Goal: Information Seeking & Learning: Learn about a topic

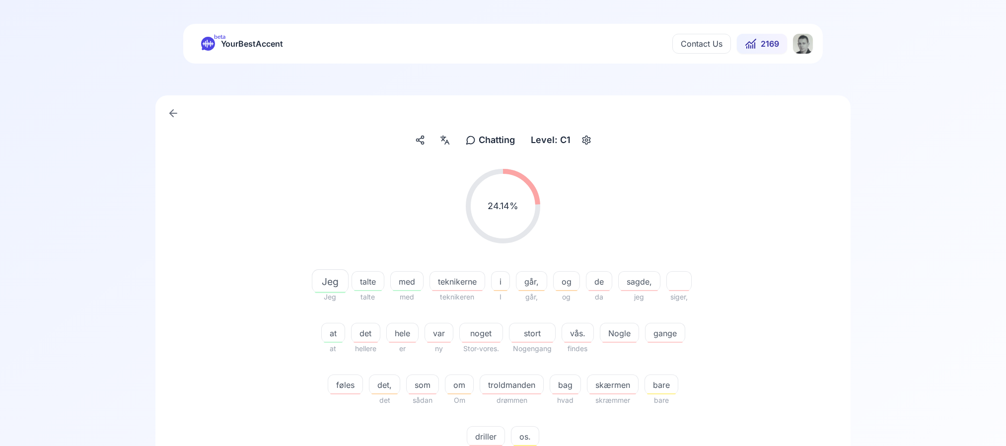
scroll to position [195, 0]
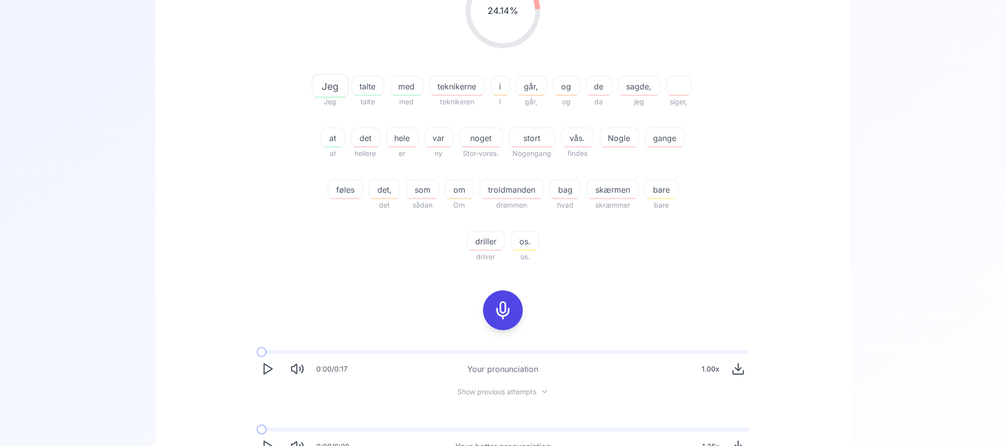
click at [504, 312] on icon at bounding box center [503, 310] width 20 height 20
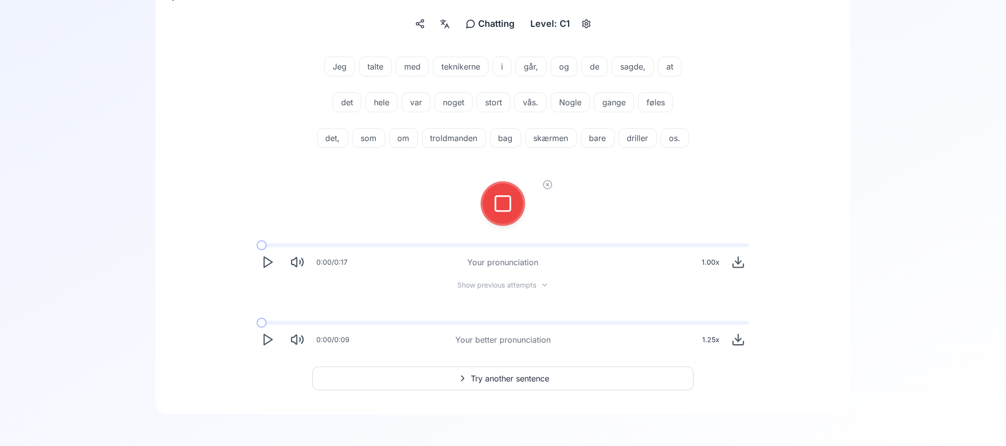
scroll to position [151, 0]
click at [498, 225] on div at bounding box center [503, 203] width 67 height 67
click at [501, 208] on icon at bounding box center [503, 204] width 20 height 20
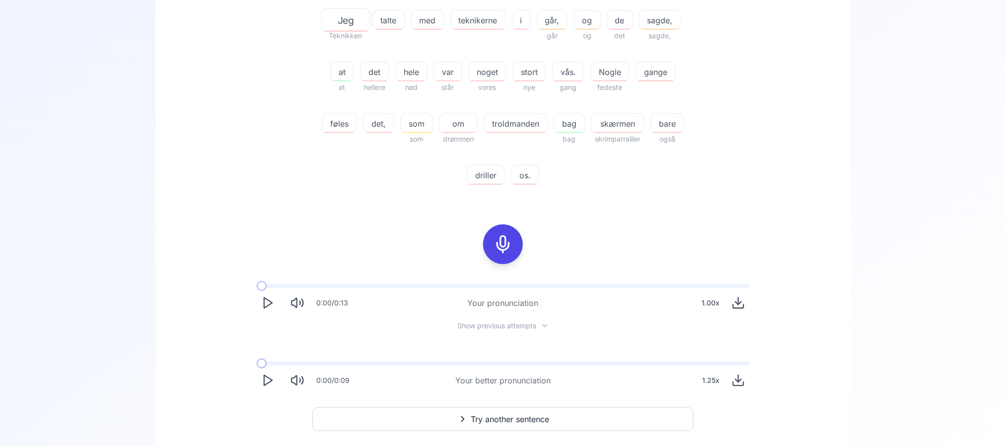
scroll to position [301, 0]
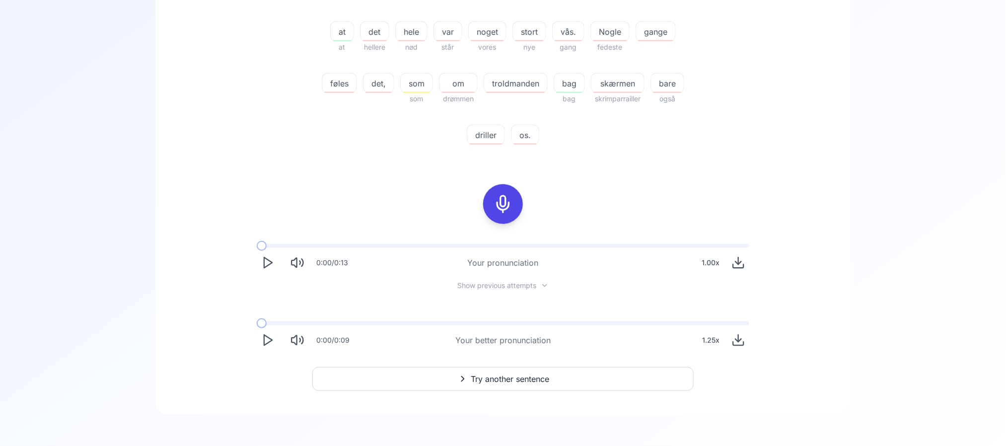
click at [264, 346] on icon "Play" at bounding box center [268, 340] width 14 height 14
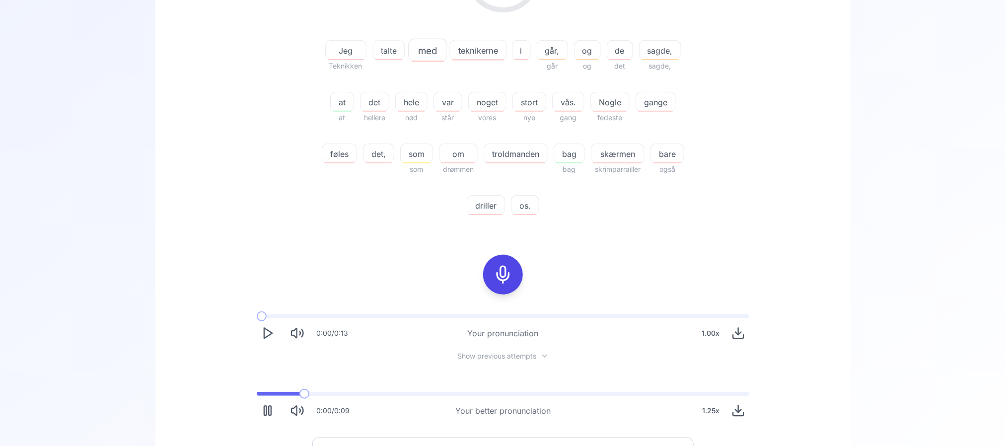
scroll to position [230, 0]
click at [262, 418] on icon "Play" at bounding box center [268, 412] width 14 height 14
click at [485, 211] on span "driller" at bounding box center [485, 207] width 37 height 12
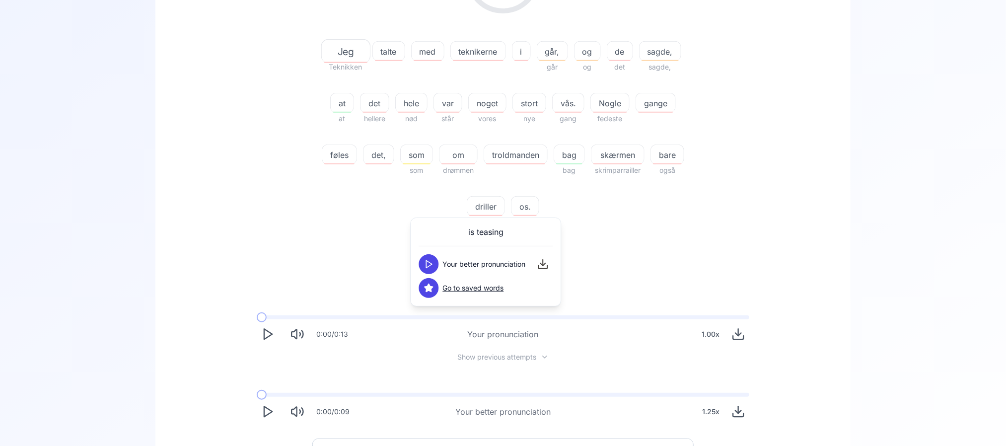
click at [427, 262] on icon at bounding box center [429, 264] width 10 height 10
click at [322, 211] on div "Jeg Teknikken talte med teknikerne i går, går og og de det sagde, sagde, at at …" at bounding box center [502, 128] width 381 height 199
click at [497, 267] on icon at bounding box center [503, 276] width 20 height 20
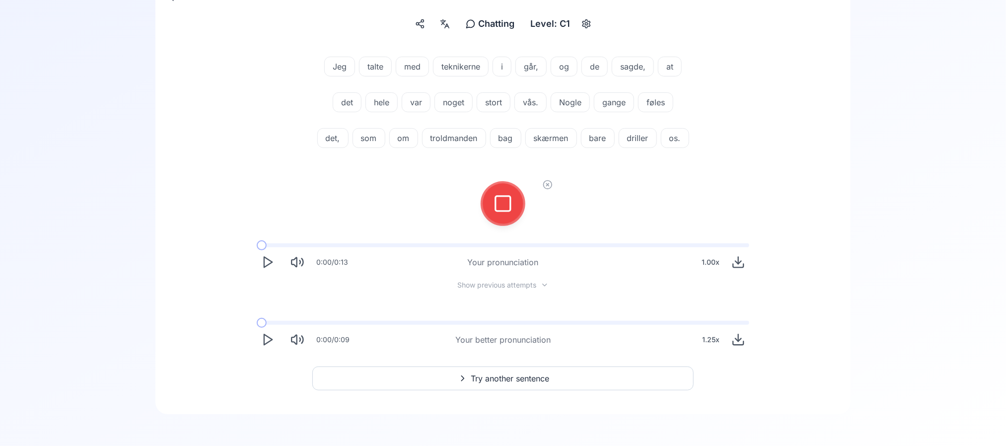
scroll to position [151, 0]
click at [514, 198] on div at bounding box center [503, 204] width 24 height 40
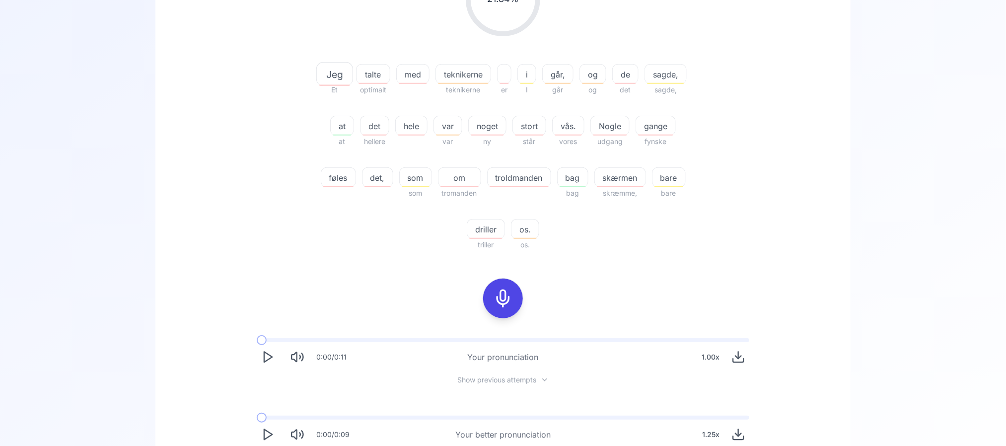
scroll to position [237, 0]
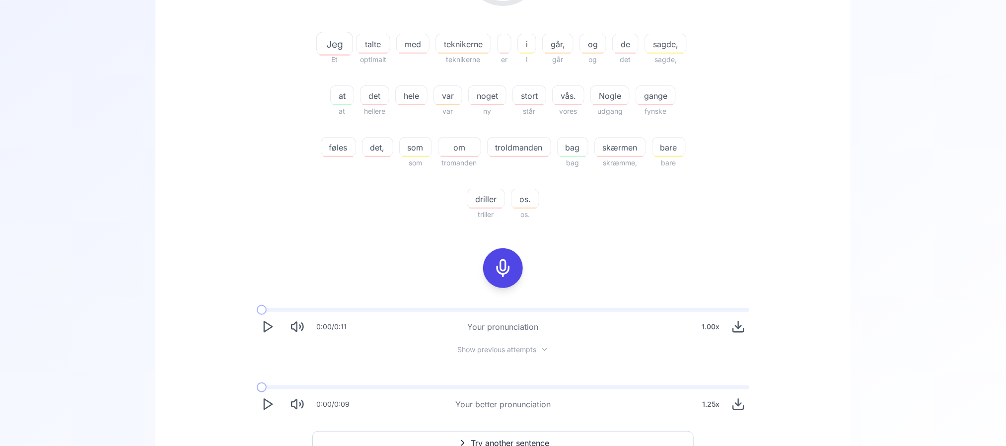
click at [497, 262] on icon at bounding box center [503, 268] width 20 height 20
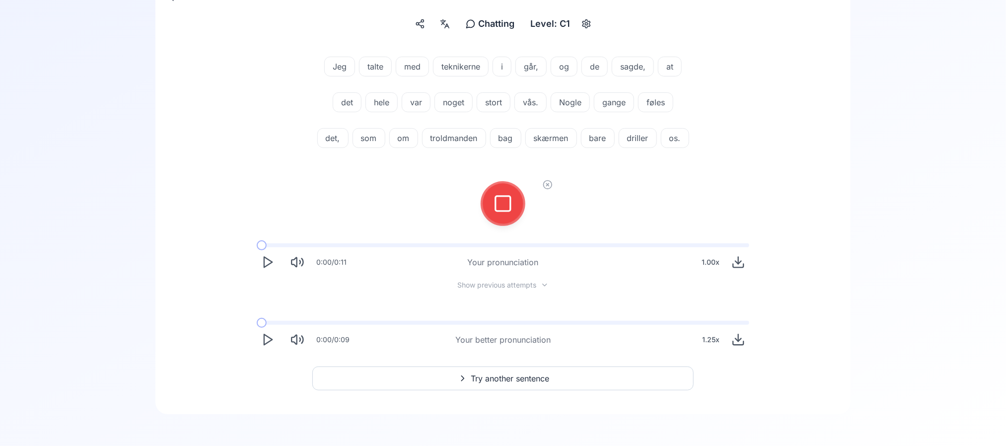
click at [486, 207] on button at bounding box center [503, 204] width 40 height 40
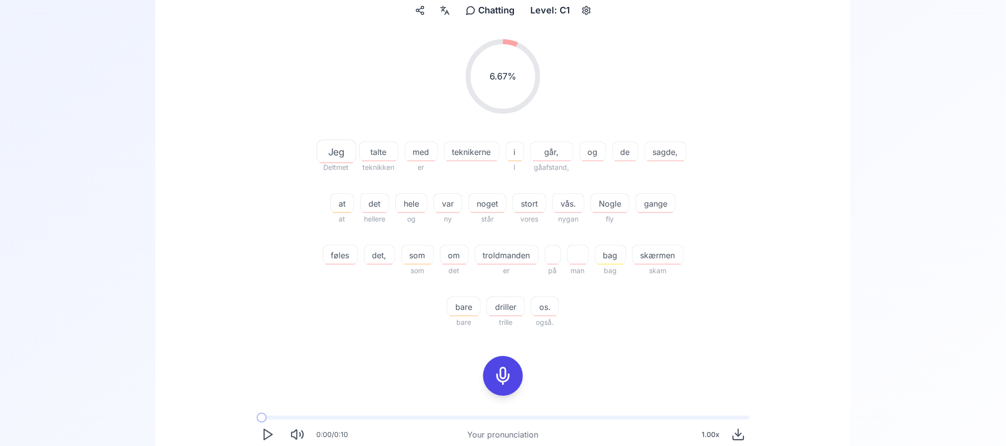
scroll to position [96, 0]
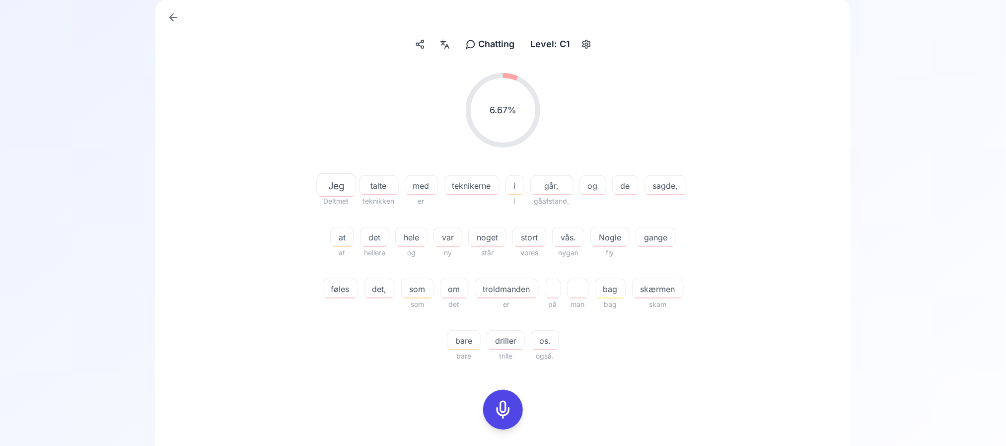
click at [445, 37] on div at bounding box center [445, 44] width 18 height 16
click at [660, 292] on span "skærmen" at bounding box center [658, 289] width 51 height 12
click at [601, 364] on button at bounding box center [602, 371] width 20 height 20
click at [236, 295] on div "6.67 % 6.67 % Jeg Deltmet talte teknikken med er teknikerne i I går, gåafstand,…" at bounding box center [503, 217] width 572 height 305
click at [495, 407] on icon at bounding box center [503, 410] width 20 height 20
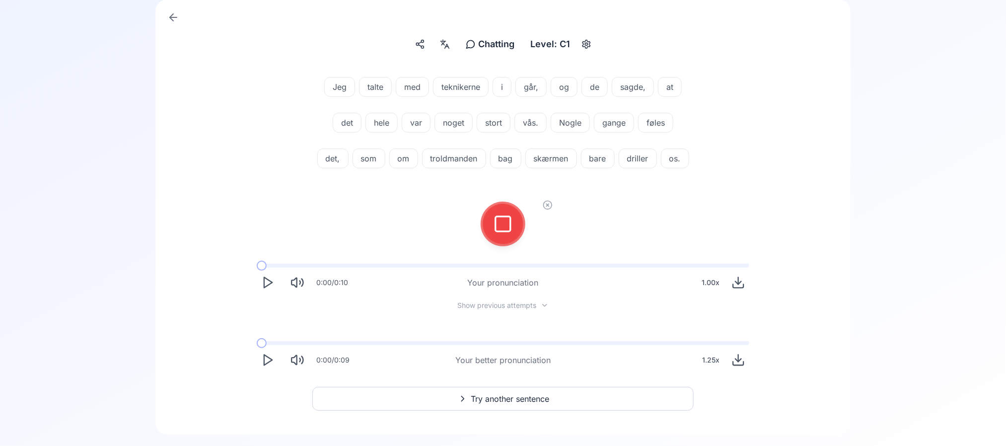
click at [505, 244] on div at bounding box center [503, 224] width 24 height 40
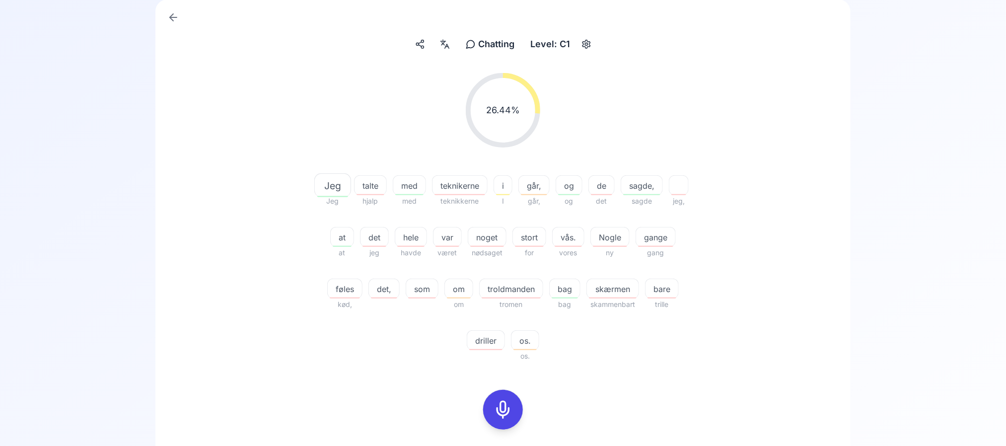
click at [488, 227] on div "noget" at bounding box center [487, 237] width 39 height 20
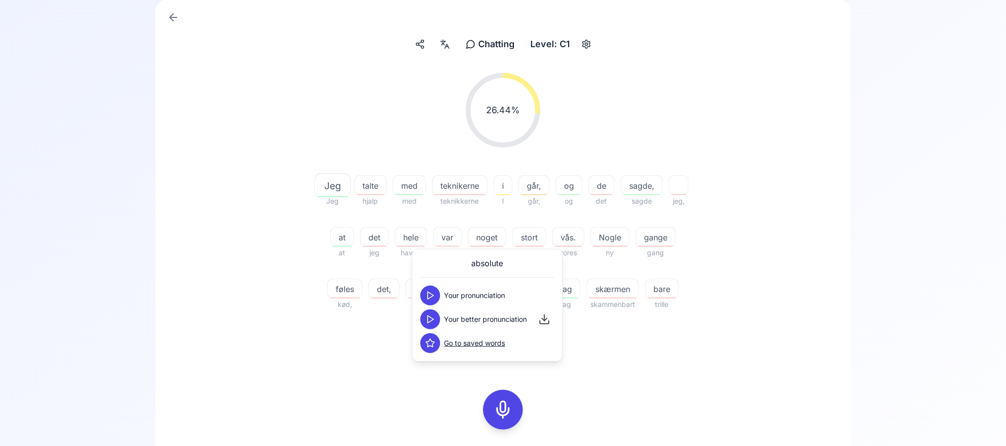
click at [428, 317] on polygon at bounding box center [431, 319] width 6 height 7
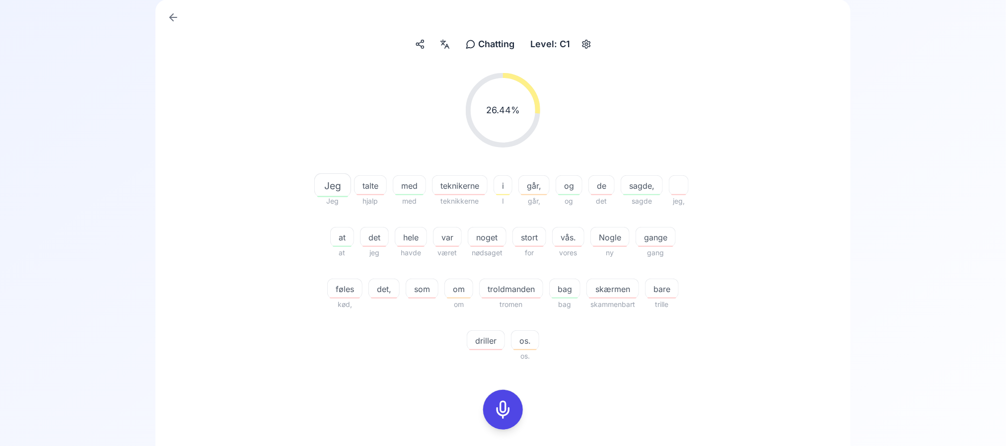
click at [220, 335] on div "26.44 % 26.44 % Jeg Jeg talte hjalp med med teknikerne teknikkerne i I går, går…" at bounding box center [503, 217] width 572 height 305
click at [501, 408] on icon at bounding box center [503, 410] width 20 height 20
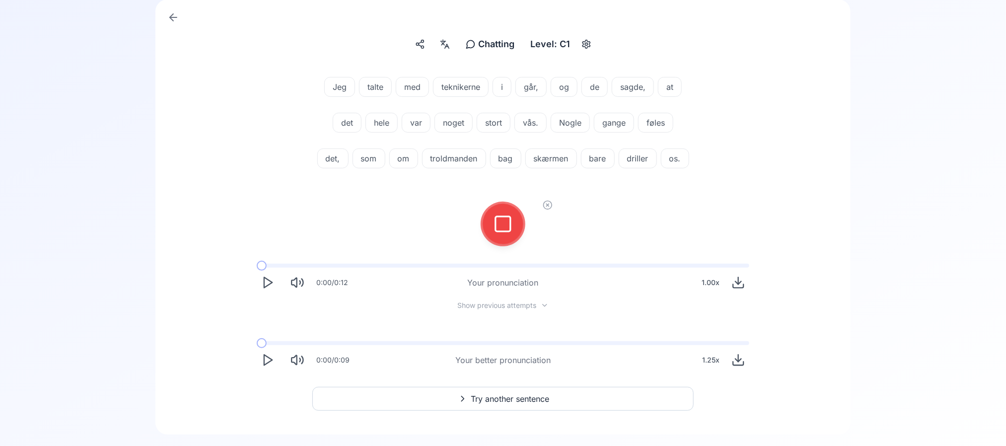
click at [495, 234] on icon at bounding box center [503, 224] width 20 height 20
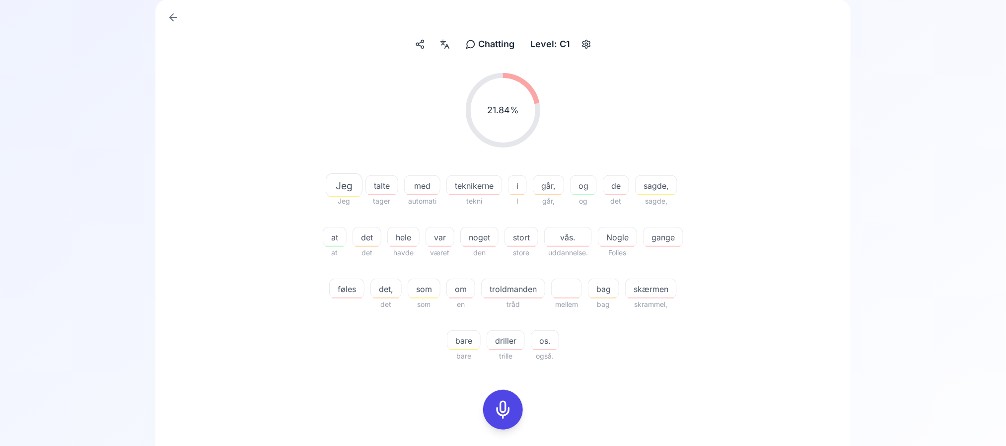
click at [509, 290] on span "troldmanden" at bounding box center [513, 289] width 63 height 12
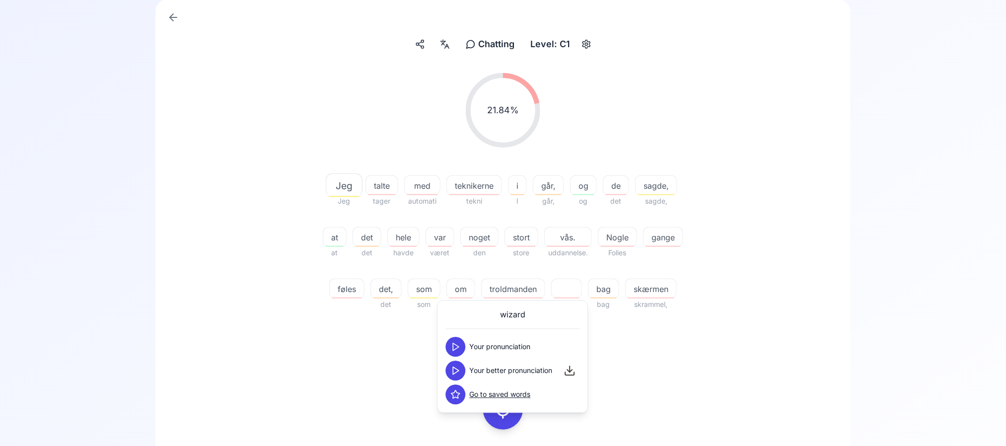
click at [509, 290] on span "troldmanden" at bounding box center [513, 289] width 63 height 12
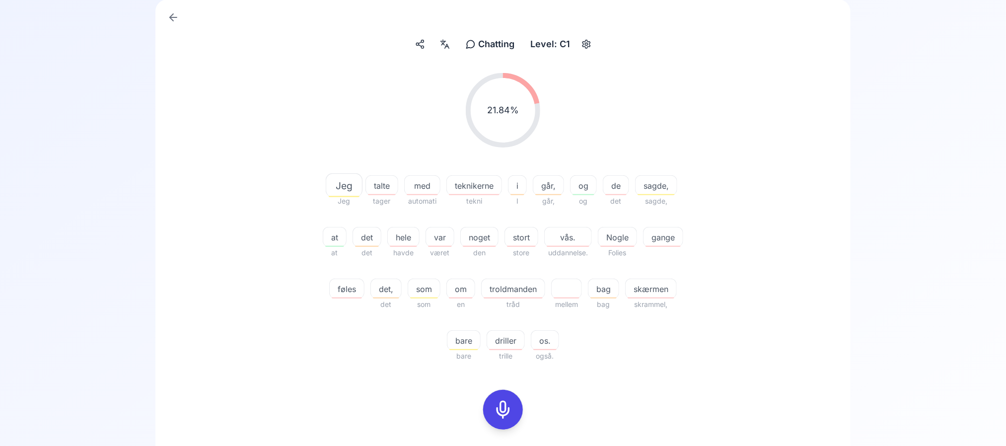
click at [637, 289] on span "skærmen" at bounding box center [651, 289] width 51 height 12
click at [602, 368] on button at bounding box center [596, 371] width 20 height 20
click at [597, 387] on button at bounding box center [596, 395] width 20 height 20
click at [417, 354] on div "Jeg Jeg talte tager med automati teknikerne tekni i I går, går, og og de det sa…" at bounding box center [502, 262] width 381 height 199
click at [383, 185] on span "talte" at bounding box center [382, 186] width 32 height 12
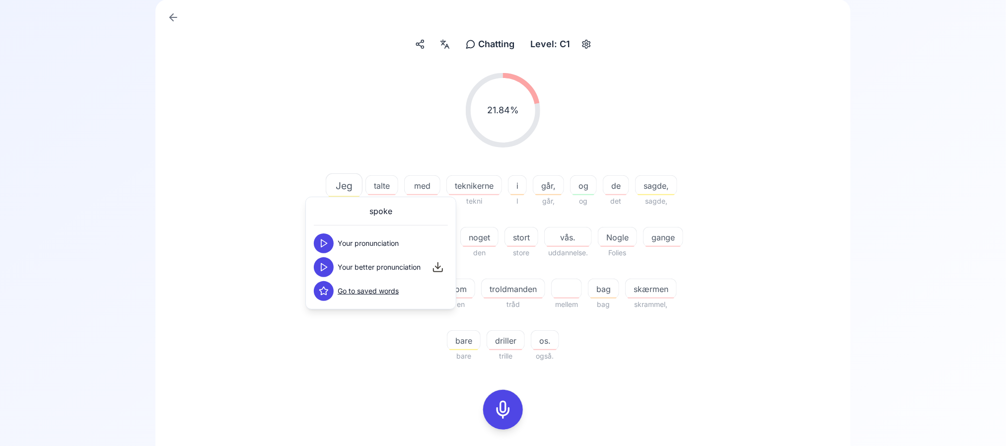
click at [323, 264] on polygon at bounding box center [324, 267] width 6 height 7
click at [229, 291] on div "21.84 % 21.84 % Jeg Jeg talte tager med automati teknikerne tekni i I går, går,…" at bounding box center [503, 217] width 572 height 305
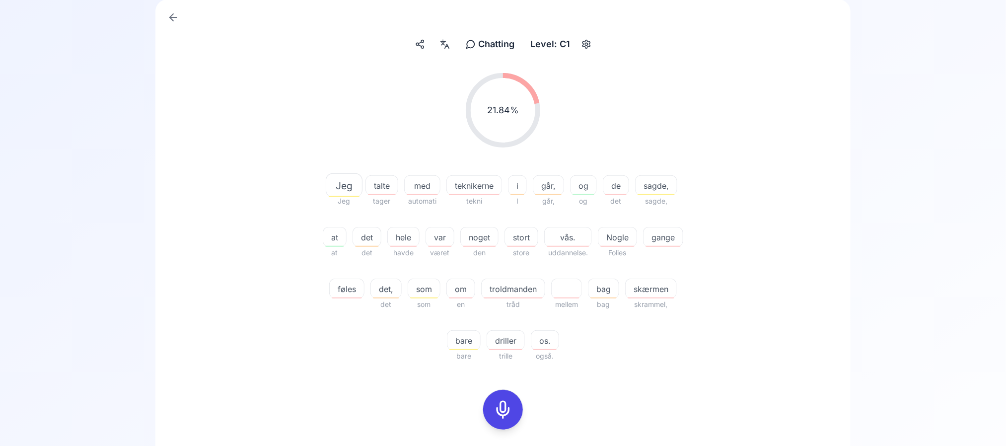
click at [496, 413] on rect at bounding box center [503, 409] width 15 height 15
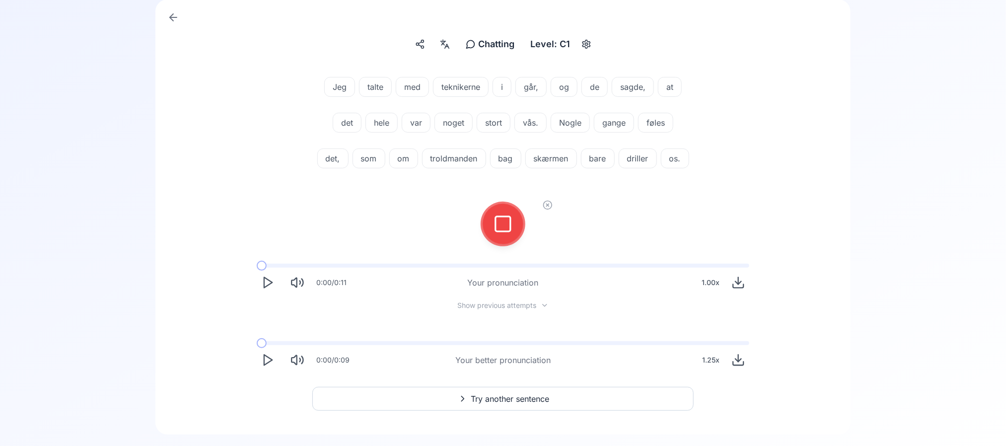
click at [497, 234] on icon at bounding box center [503, 224] width 20 height 20
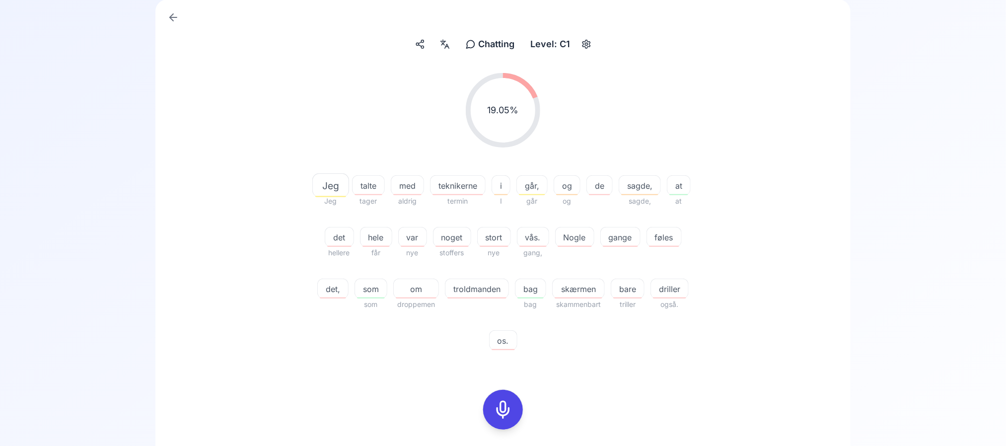
scroll to position [204, 0]
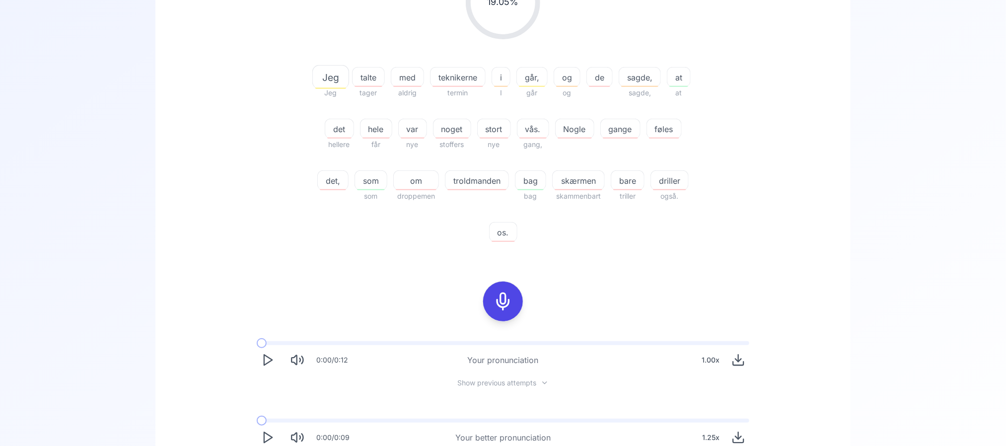
click at [502, 287] on div at bounding box center [503, 302] width 24 height 40
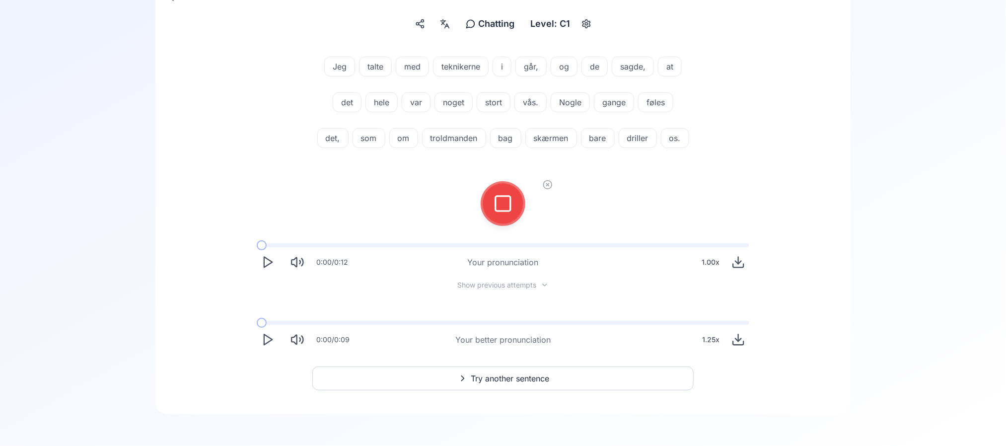
scroll to position [151, 0]
click at [505, 193] on div at bounding box center [503, 204] width 24 height 40
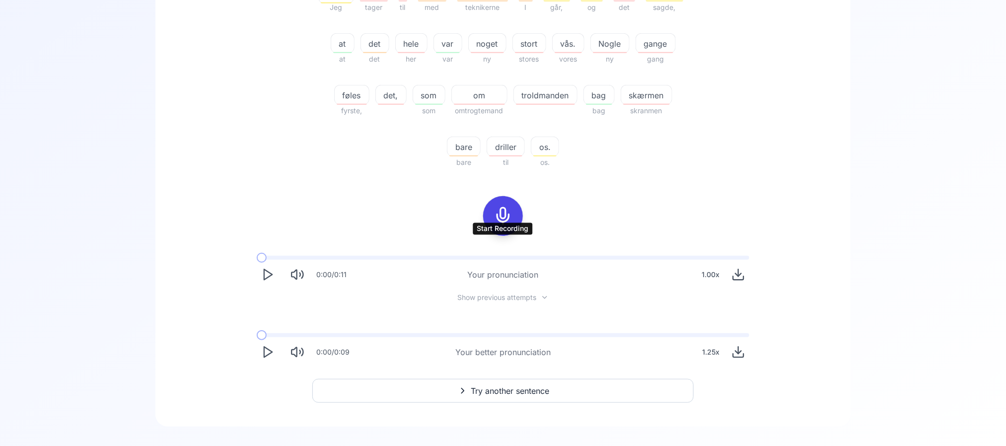
scroll to position [289, 0]
click at [274, 351] on icon "Play" at bounding box center [268, 353] width 14 height 14
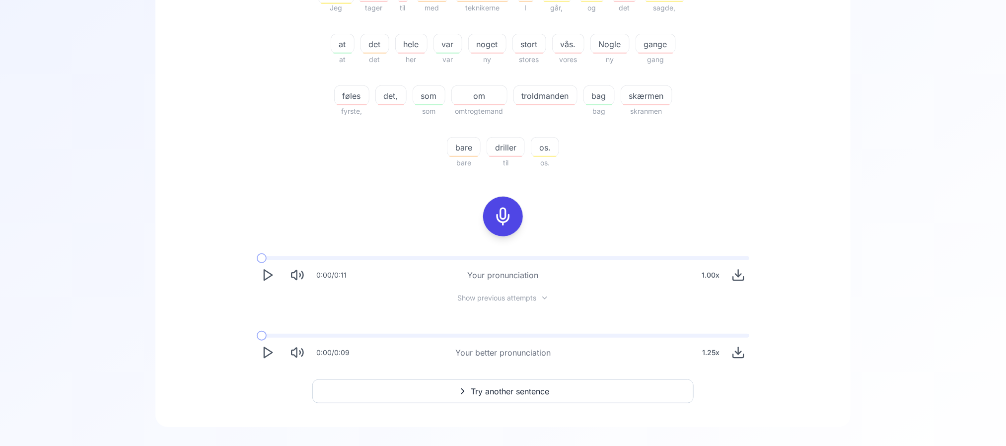
click at [274, 351] on icon "Play" at bounding box center [268, 353] width 14 height 14
click at [257, 342] on button "Play" at bounding box center [268, 353] width 22 height 22
